Goal: Task Accomplishment & Management: Use online tool/utility

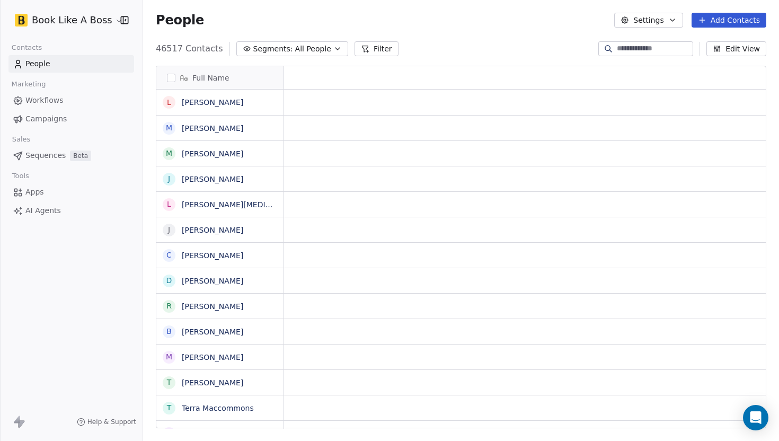
scroll to position [1, 1]
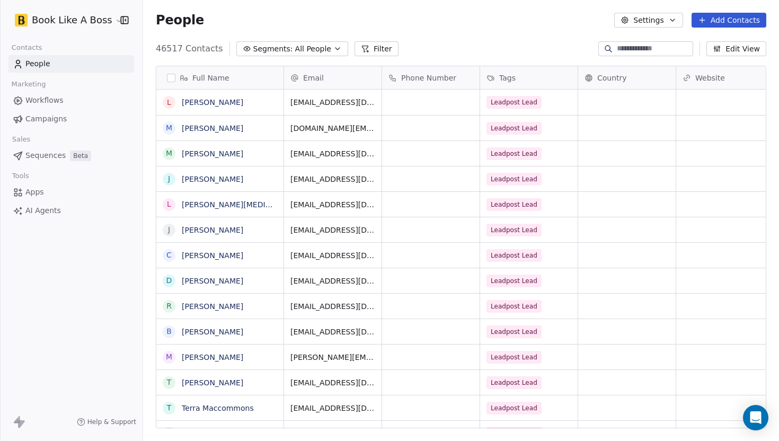
click at [727, 17] on button "Add Contacts" at bounding box center [729, 20] width 75 height 15
click at [701, 62] on span "Import from CSV" at bounding box center [726, 60] width 61 height 11
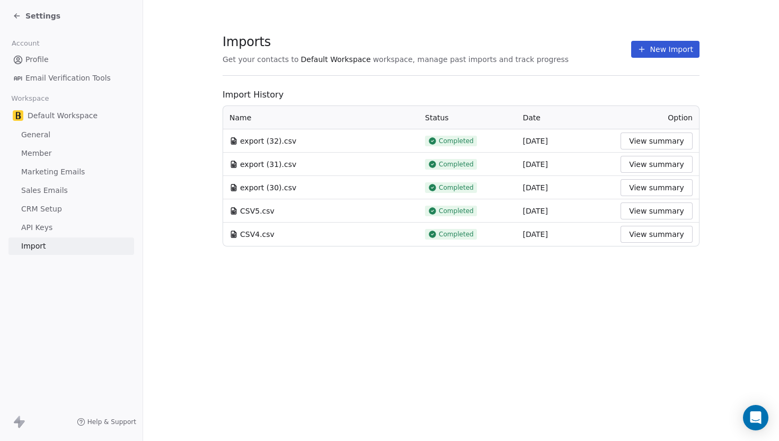
click at [656, 55] on button "New Import" at bounding box center [665, 49] width 68 height 17
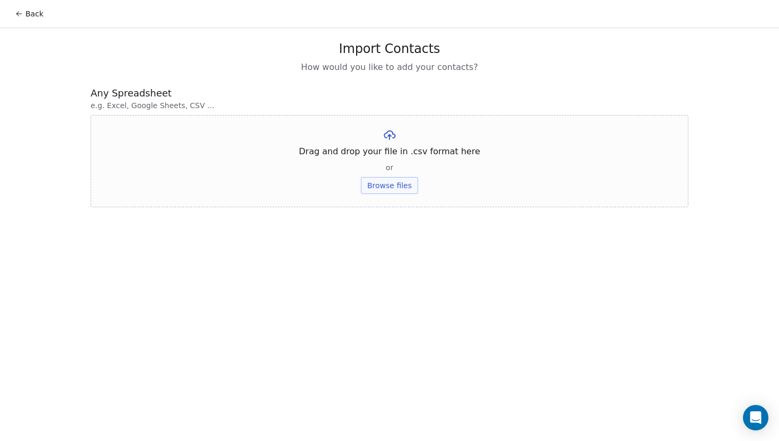
click at [383, 187] on button "Browse files" at bounding box center [389, 185] width 57 height 17
click at [386, 163] on button "Upload" at bounding box center [389, 155] width 39 height 17
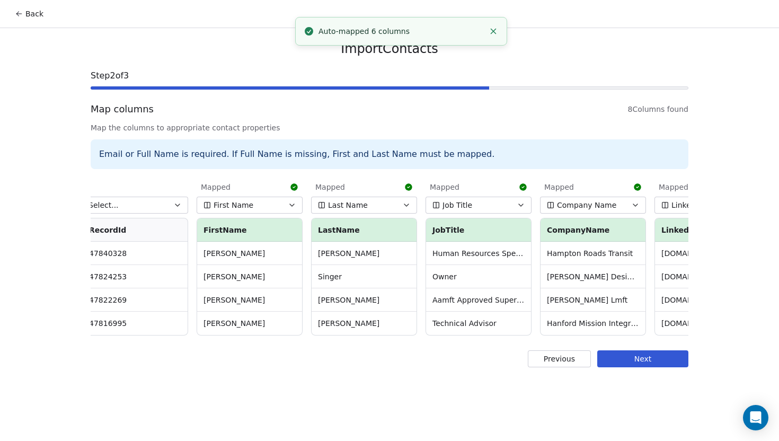
scroll to position [0, 9]
click at [474, 204] on button "Job Title" at bounding box center [478, 205] width 106 height 17
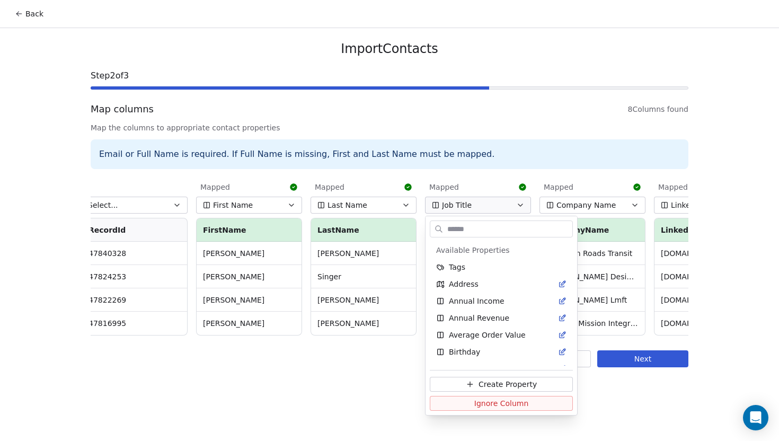
scroll to position [266, 0]
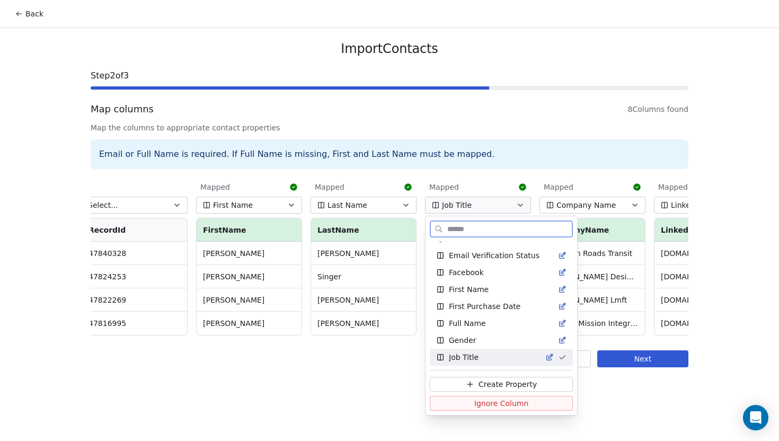
click at [489, 400] on span "Ignore Column" at bounding box center [501, 403] width 55 height 11
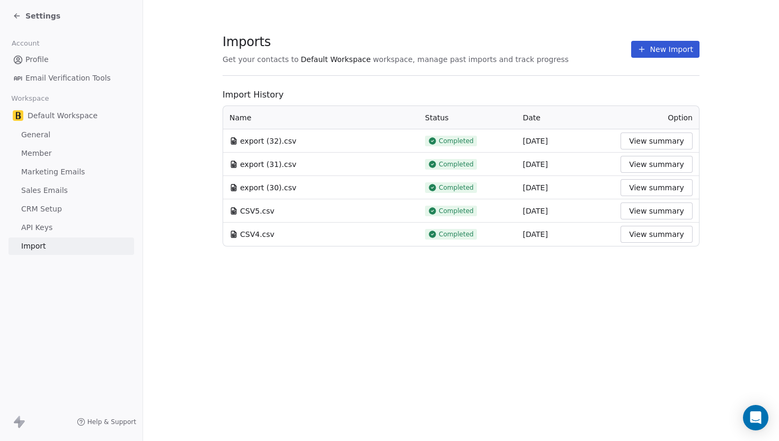
click at [664, 57] on button "New Import" at bounding box center [665, 49] width 68 height 17
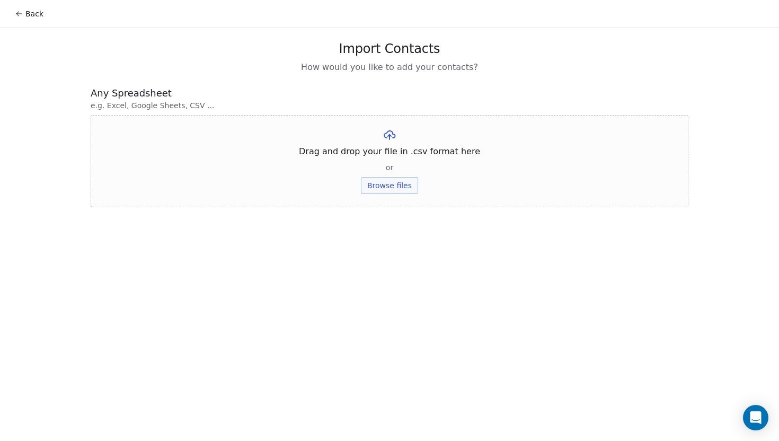
click at [408, 187] on button "Browse files" at bounding box center [389, 185] width 57 height 17
click at [381, 158] on button "Upload" at bounding box center [389, 155] width 39 height 17
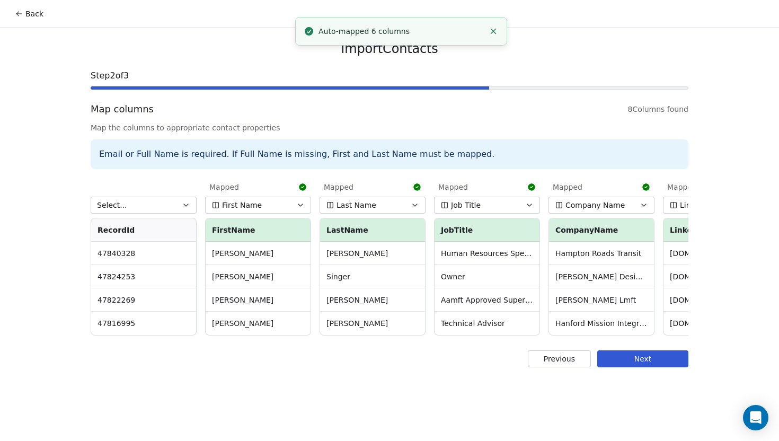
click at [479, 213] on button "Job Title" at bounding box center [487, 205] width 106 height 17
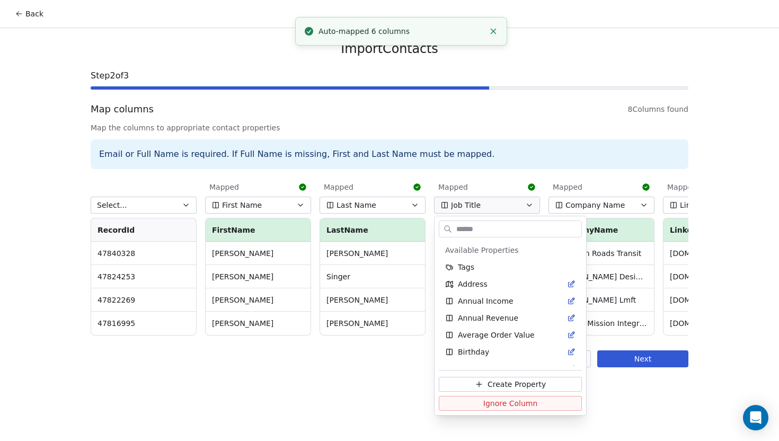
scroll to position [266, 0]
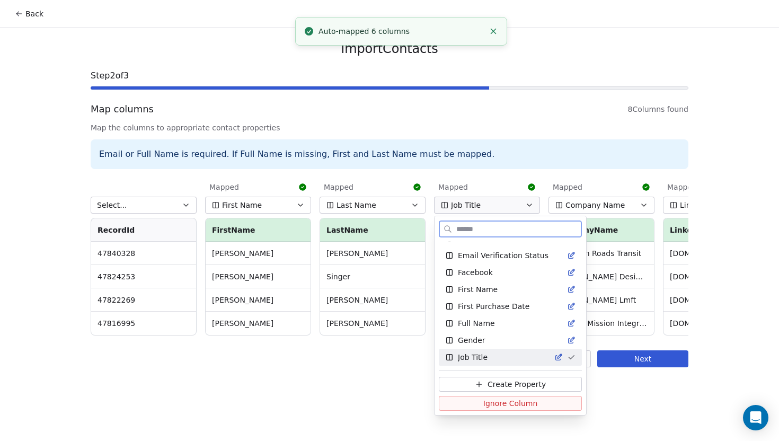
click at [465, 407] on button "Ignore Column" at bounding box center [510, 403] width 143 height 15
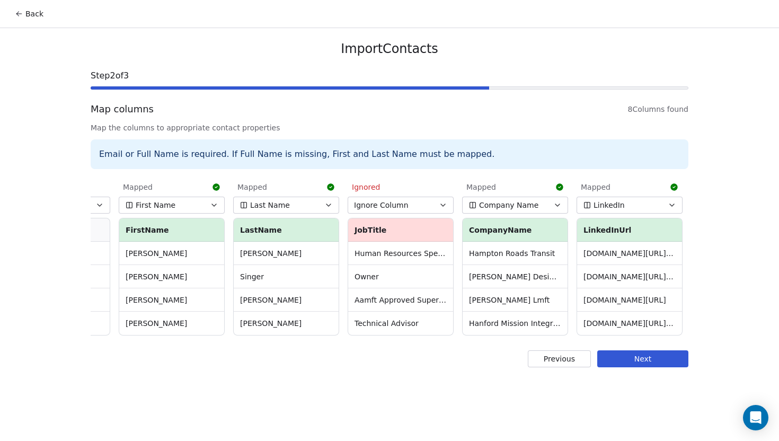
scroll to position [0, 93]
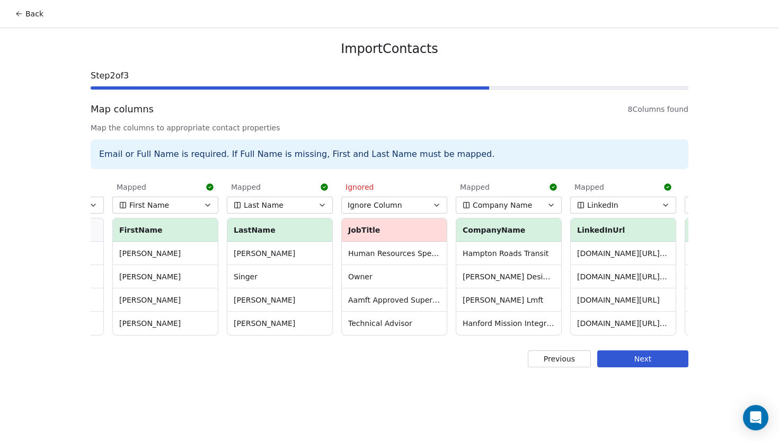
click at [617, 198] on button "LinkedIn" at bounding box center [623, 205] width 106 height 17
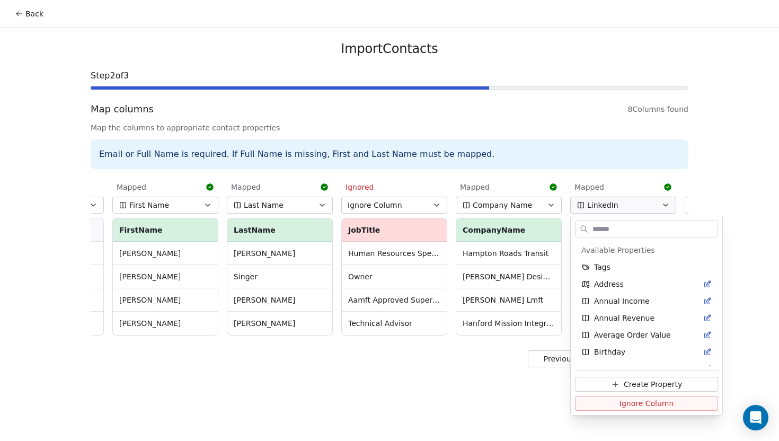
scroll to position [368, 0]
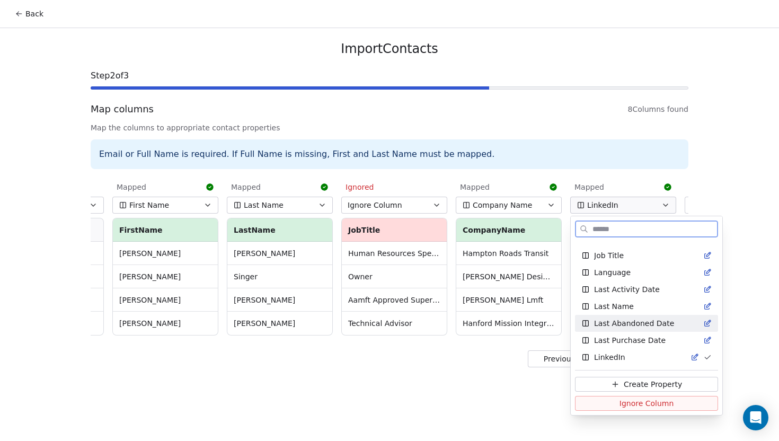
click at [625, 407] on span "Ignore Column" at bounding box center [647, 403] width 55 height 11
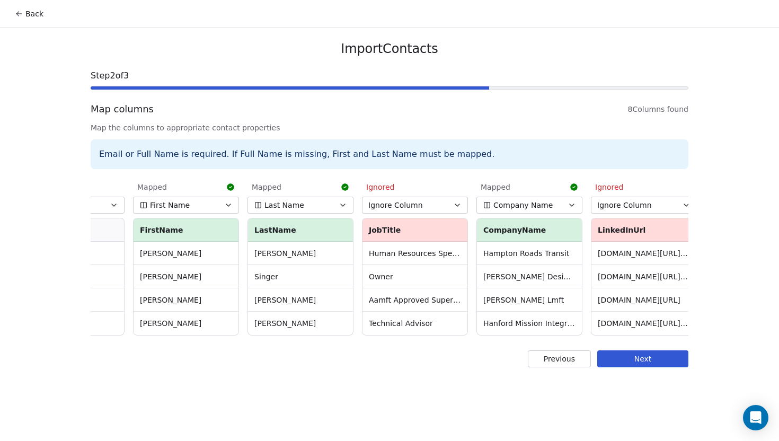
scroll to position [0, 0]
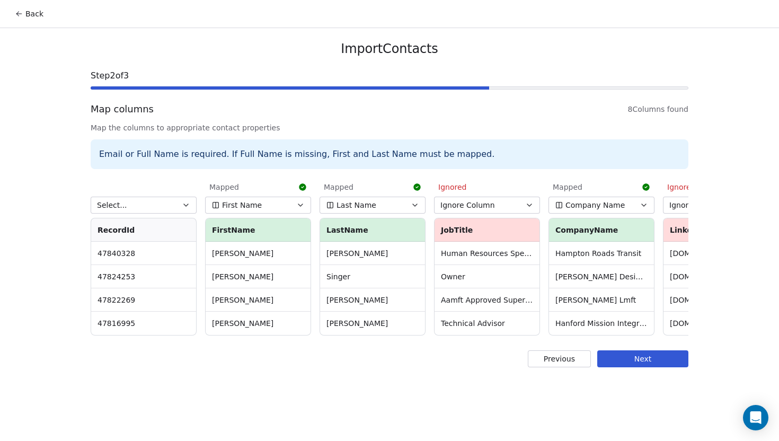
click at [629, 359] on button "Next" at bounding box center [642, 358] width 91 height 17
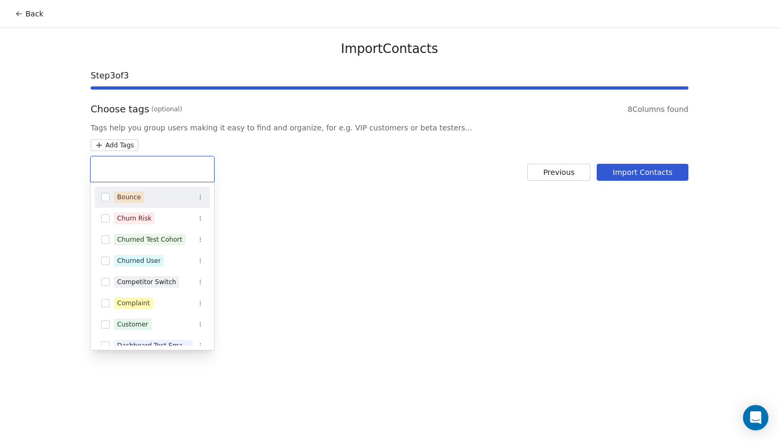
click at [129, 142] on html "Back Import Contacts Step 3 of 3 Choose tags (optional) 8 Columns found Tags he…" at bounding box center [389, 220] width 779 height 441
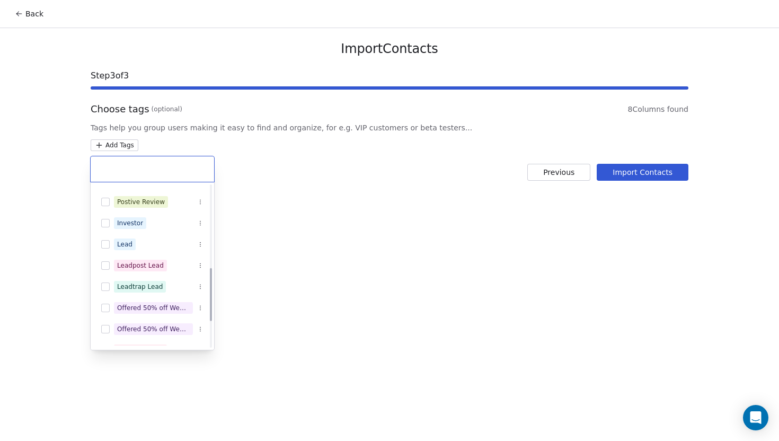
scroll to position [256, 0]
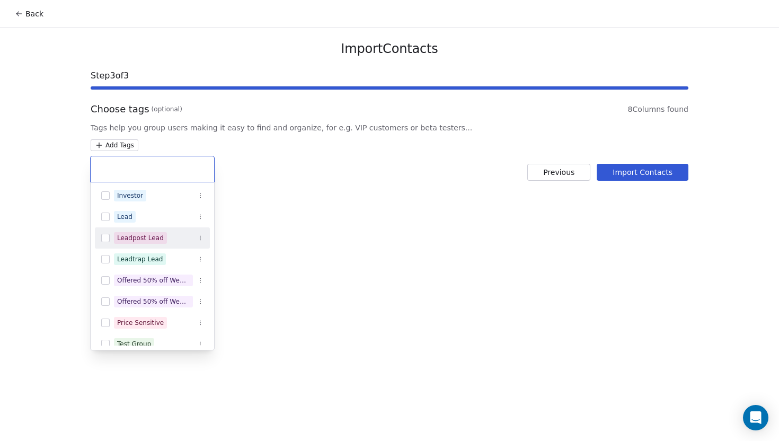
click at [104, 241] on button "Suggestions" at bounding box center [105, 238] width 8 height 8
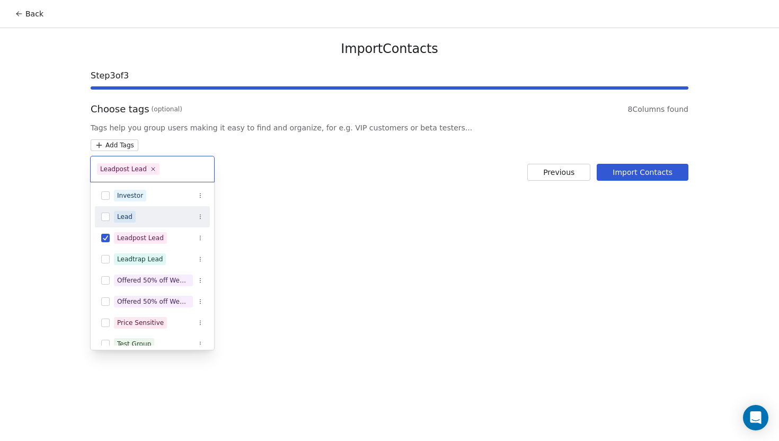
click at [378, 260] on html "Back Import Contacts Step 3 of 3 Choose tags (optional) 8 Columns found Tags he…" at bounding box center [389, 220] width 779 height 441
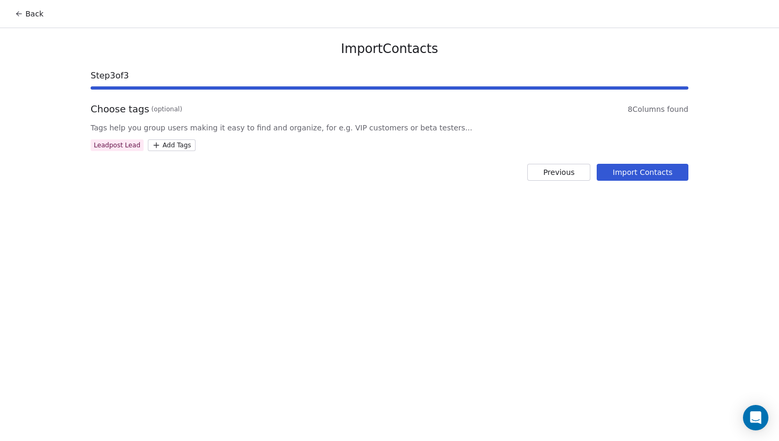
click at [684, 169] on button "Import Contacts" at bounding box center [643, 172] width 92 height 17
